Goal: Navigation & Orientation: Find specific page/section

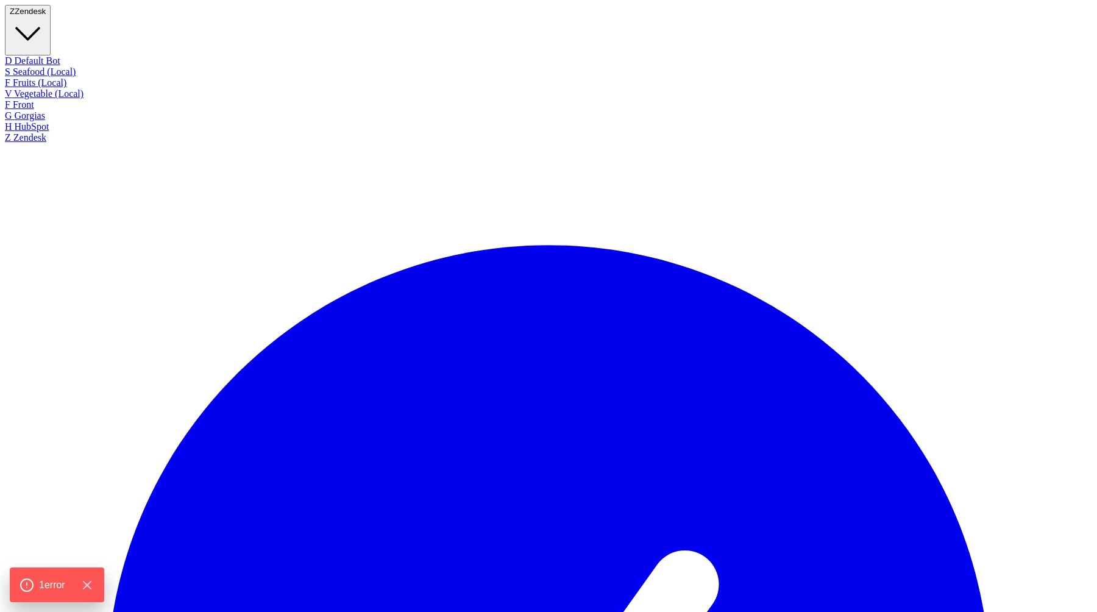
click at [69, 132] on link "H HubSpot" at bounding box center [548, 126] width 1087 height 11
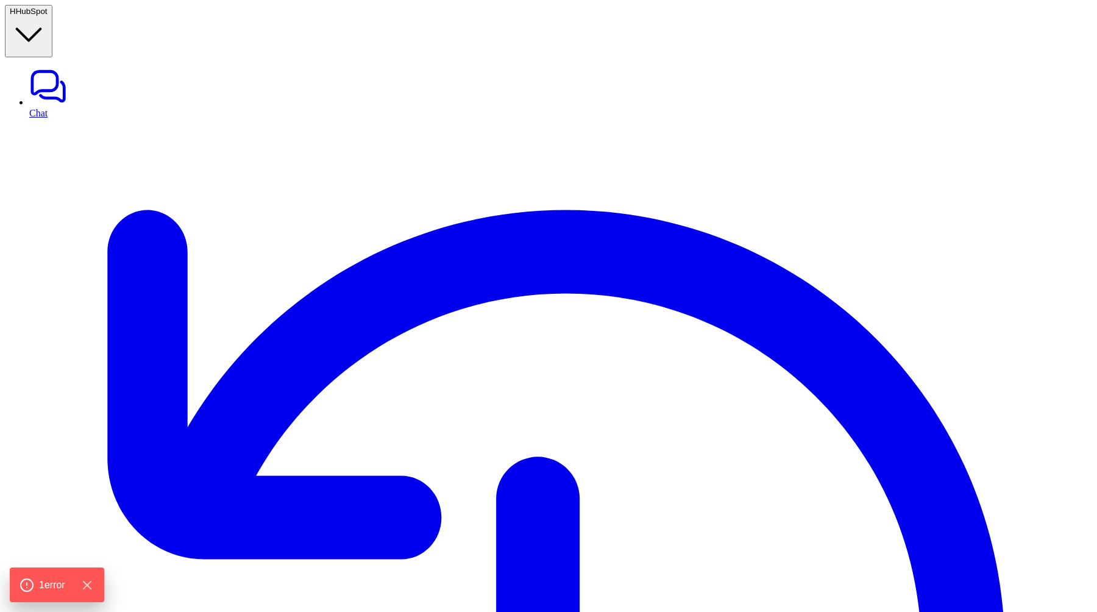
type textarea "**********"
click at [94, 587] on icon "Hide Errors" at bounding box center [90, 585] width 16 height 16
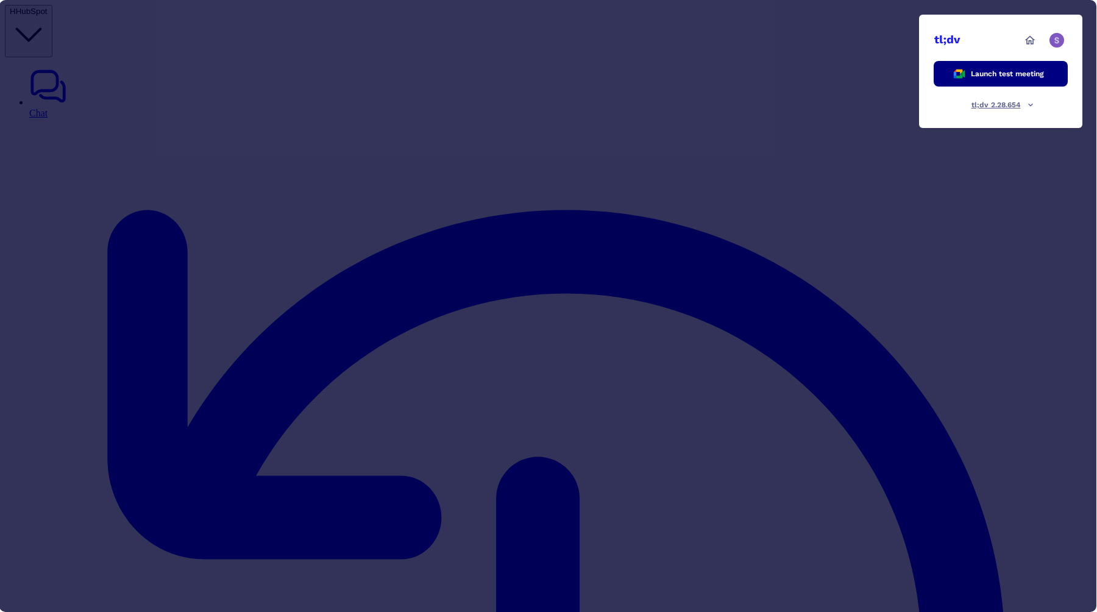
click at [963, 70] on icon at bounding box center [958, 73] width 13 height 13
